Goal: Information Seeking & Learning: Learn about a topic

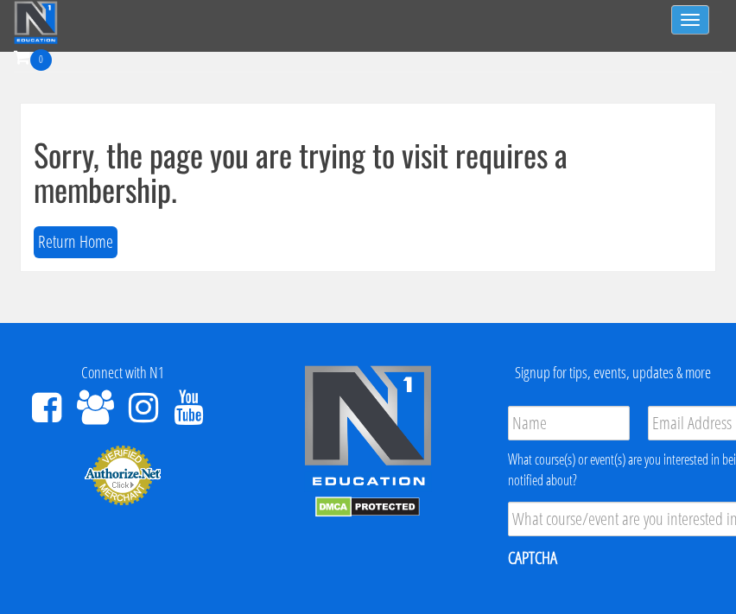
click at [697, 29] on button "Toggle navigation" at bounding box center [690, 19] width 38 height 29
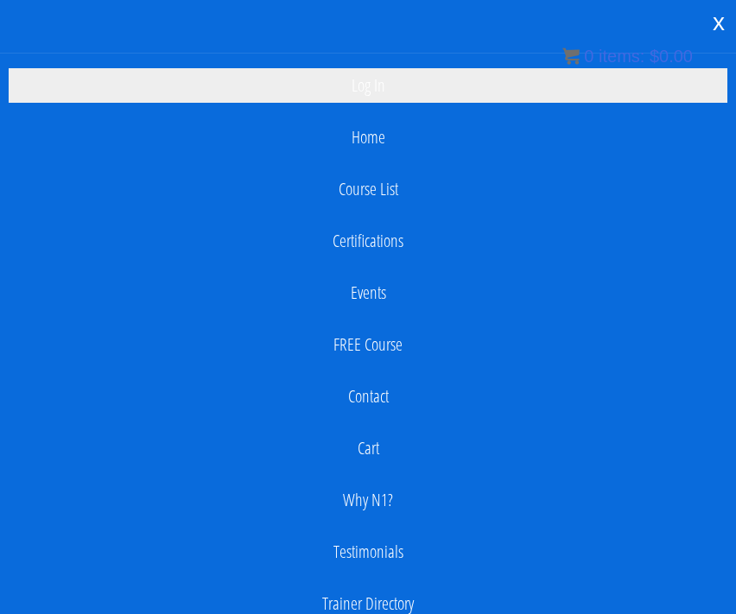
click at [384, 95] on link "Log In" at bounding box center [368, 85] width 718 height 35
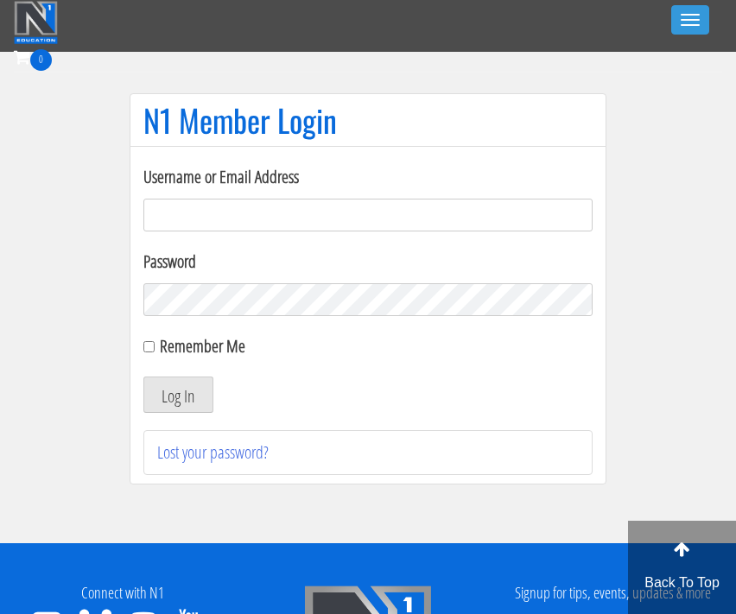
type input "[EMAIL_ADDRESS][DOMAIN_NAME]"
click at [178, 395] on button "Log In" at bounding box center [178, 394] width 70 height 36
click at [161, 387] on button "Log In" at bounding box center [178, 394] width 70 height 36
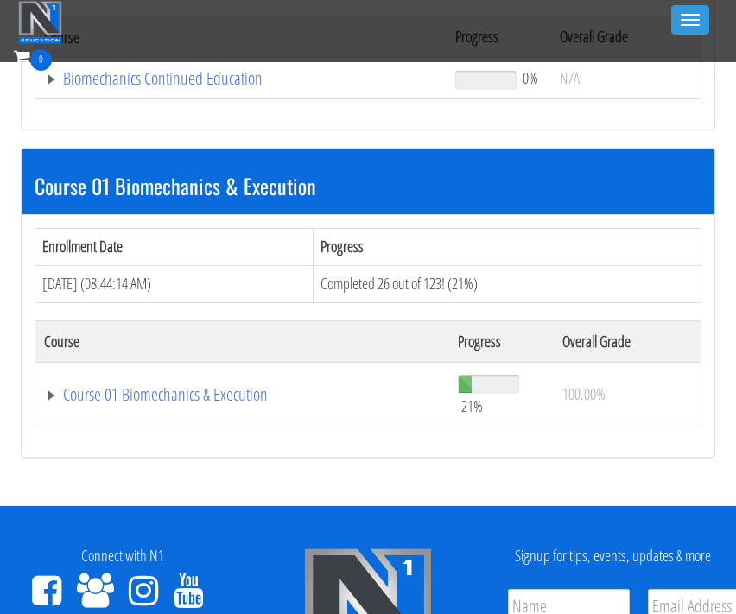
scroll to position [402, 0]
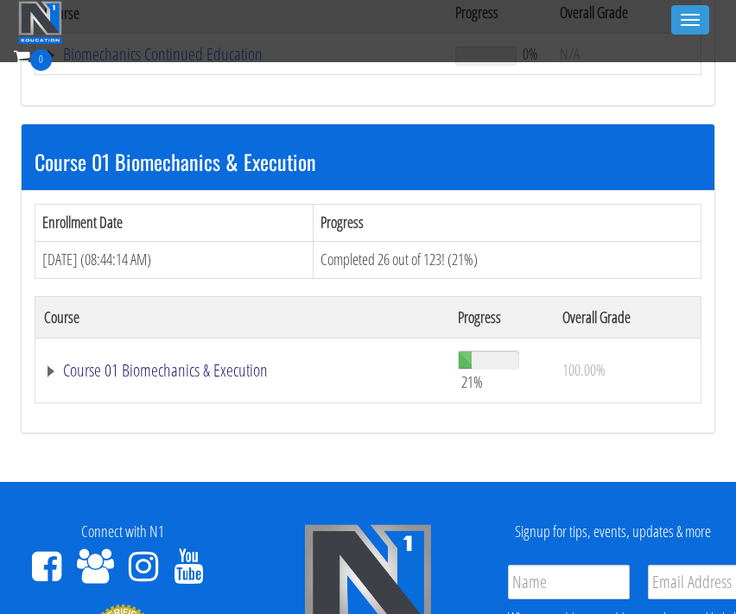
click at [173, 63] on link "Course 01 Biomechanics & Execution" at bounding box center [241, 54] width 394 height 17
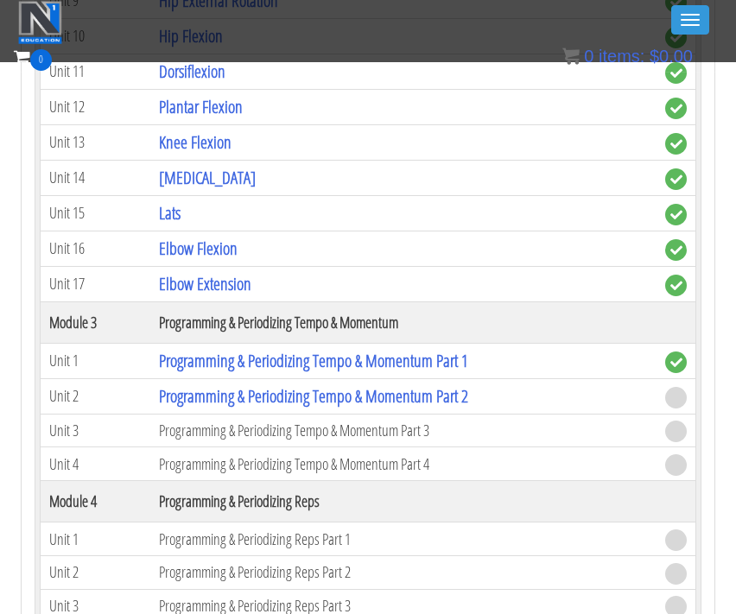
scroll to position [1506, 0]
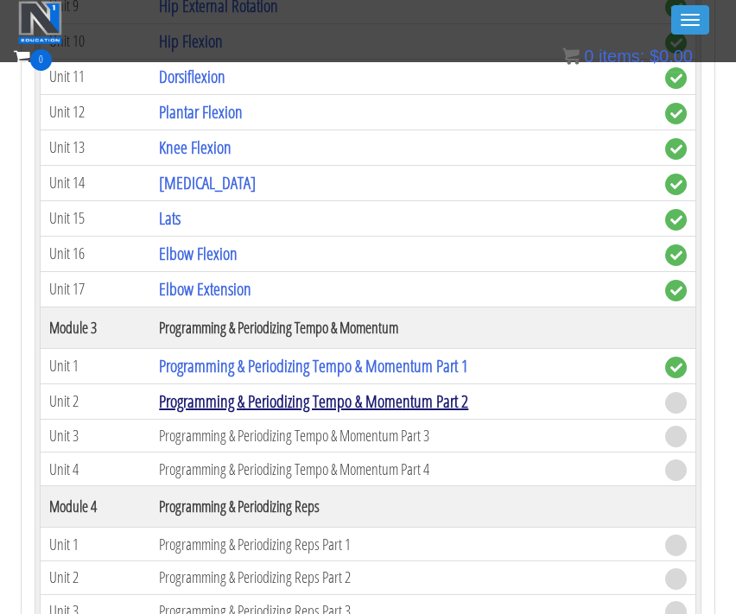
click at [215, 392] on link "Programming & Periodizing Tempo & Momentum Part 2" at bounding box center [313, 400] width 309 height 23
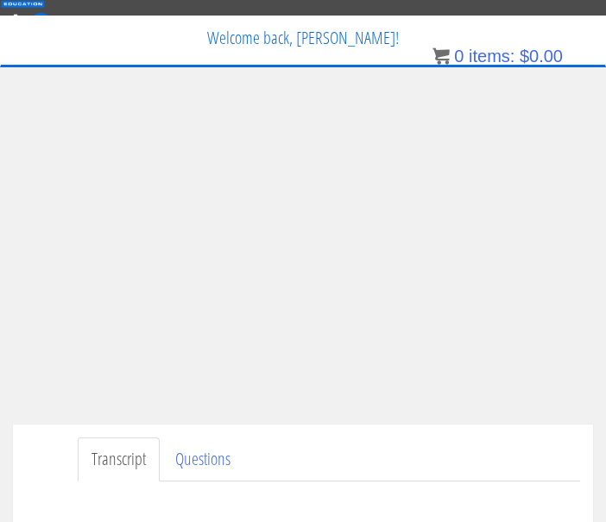
scroll to position [36, 0]
click at [66, 515] on div "Have a question on this unit? Please submit it here: Name * First Last Email * *" at bounding box center [303, 502] width 554 height 41
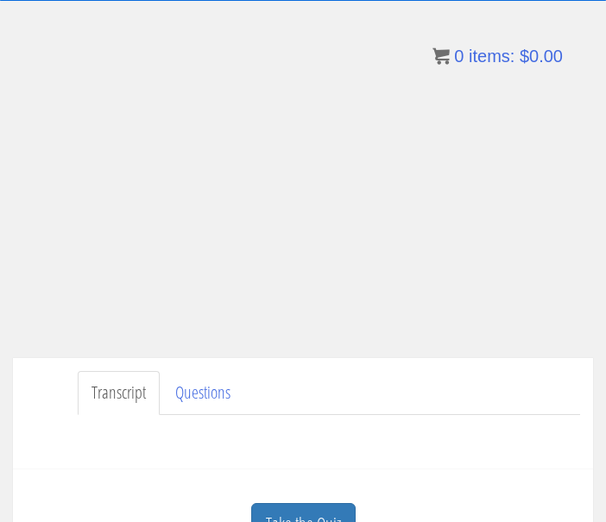
scroll to position [110, 0]
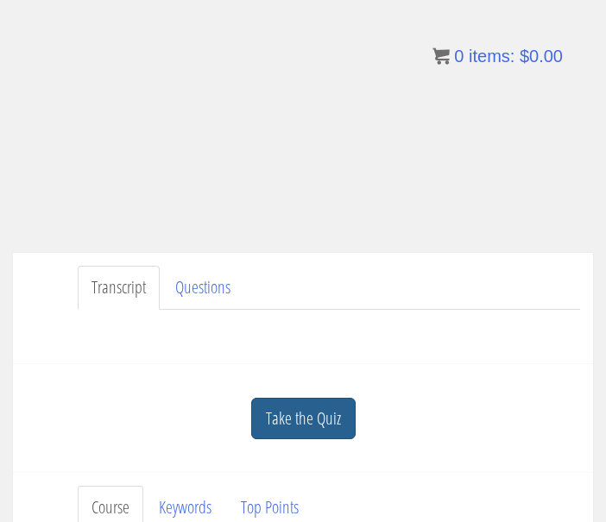
click at [279, 431] on link "Take the Quiz" at bounding box center [303, 419] width 104 height 42
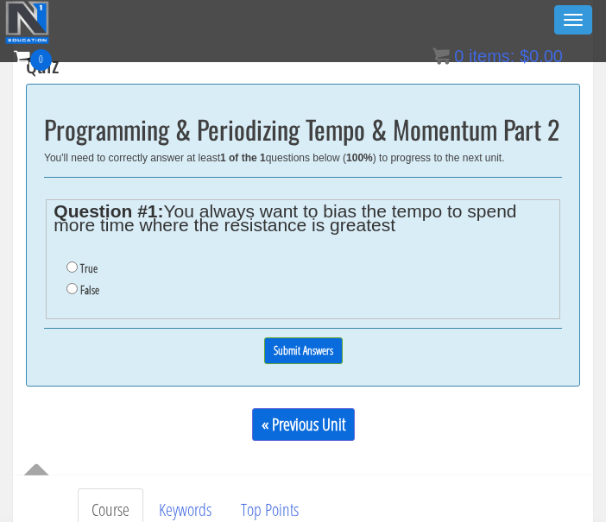
scroll to position [472, 0]
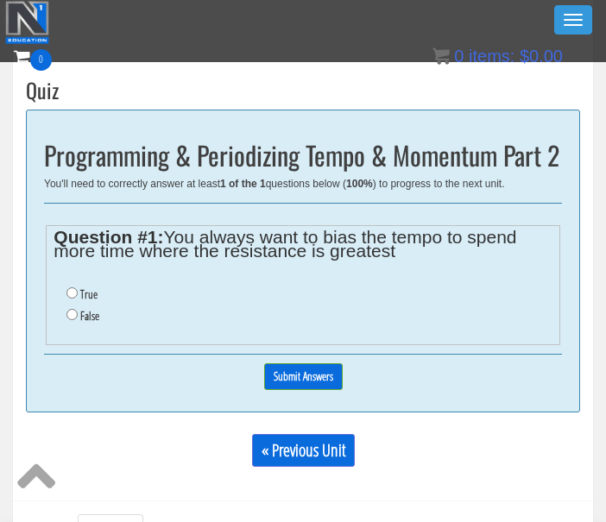
click at [71, 288] on input "True" at bounding box center [71, 293] width 11 height 11
radio input "true"
click at [300, 369] on input "Submit Answers" at bounding box center [303, 377] width 79 height 27
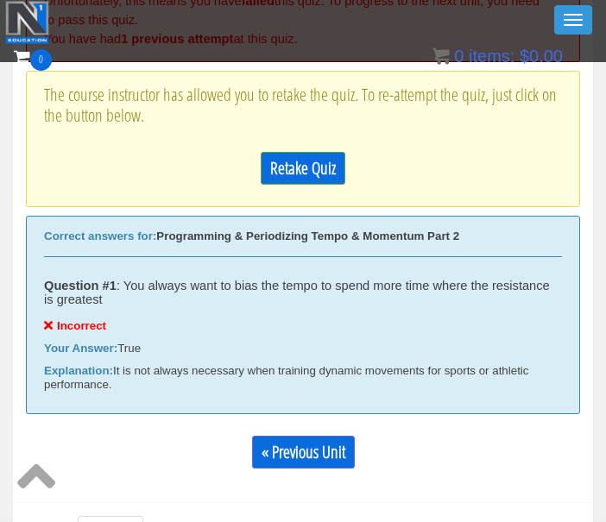
scroll to position [626, 0]
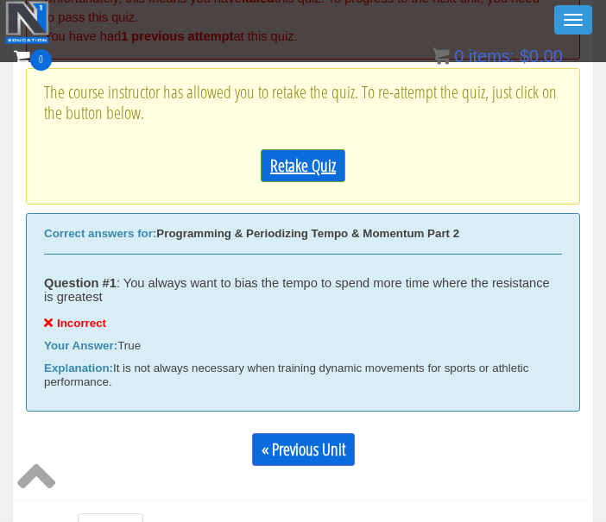
click at [287, 167] on link "Retake Quiz" at bounding box center [303, 165] width 85 height 33
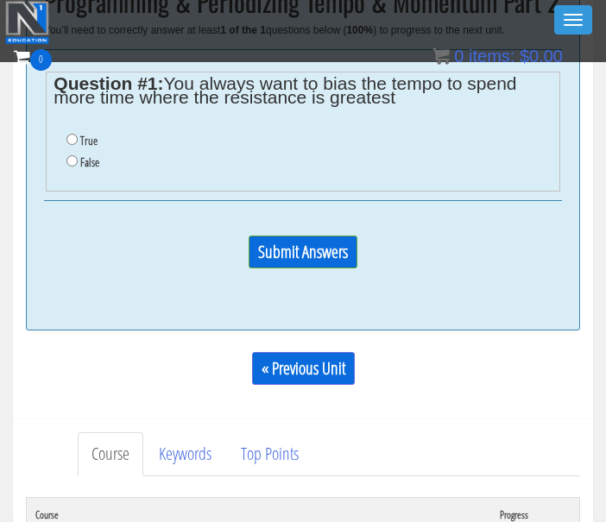
click at [74, 162] on li "False" at bounding box center [308, 163] width 485 height 22
click at [71, 160] on input "False" at bounding box center [71, 160] width 11 height 11
radio input "true"
click at [329, 257] on input "Submit Answers" at bounding box center [303, 252] width 109 height 33
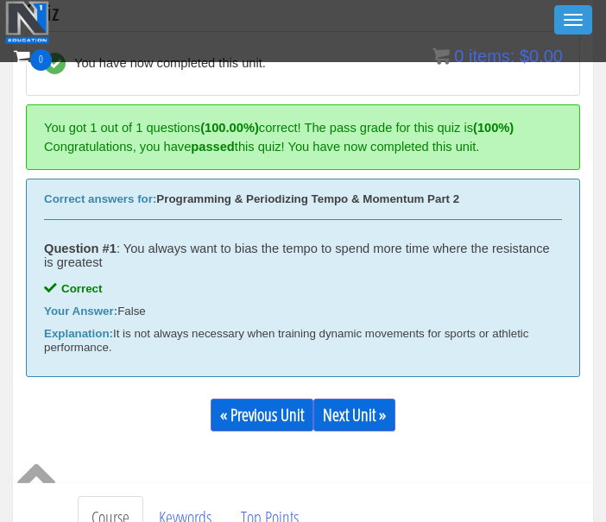
scroll to position [494, 0]
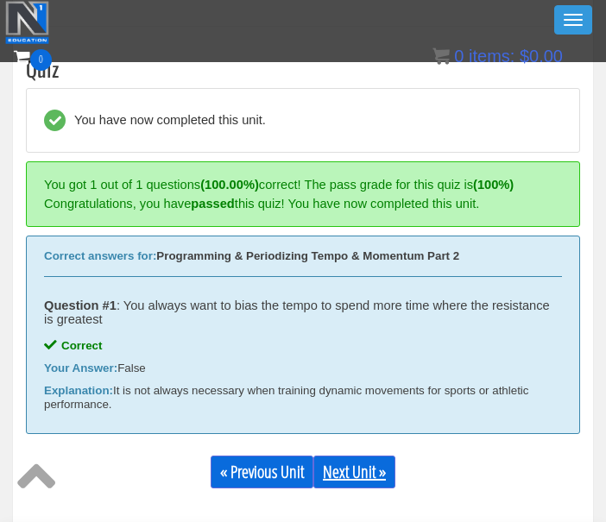
click at [376, 474] on link "Next Unit »" at bounding box center [354, 472] width 82 height 33
